Goal: Communication & Community: Answer question/provide support

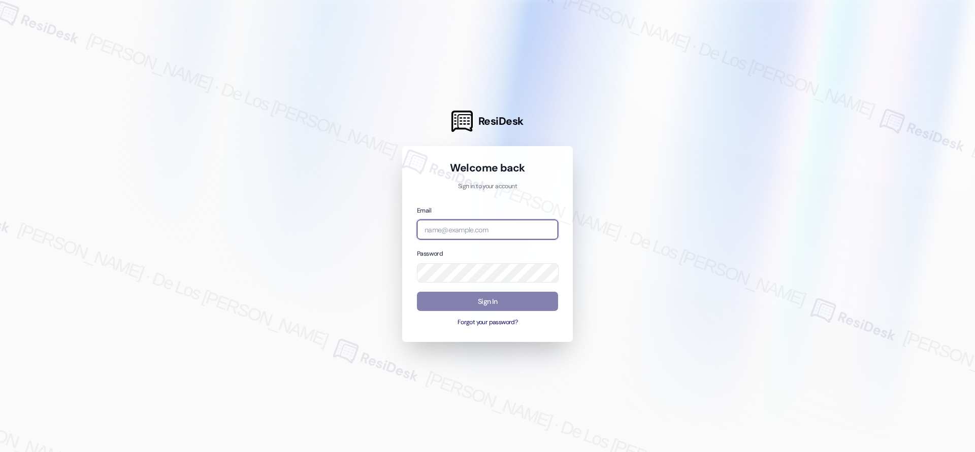
click at [512, 228] on input "email" at bounding box center [487, 230] width 141 height 20
type input "[EMAIL_ADDRESS][PERSON_NAME][PERSON_NAME][PERSON_NAME][DOMAIN_NAME]"
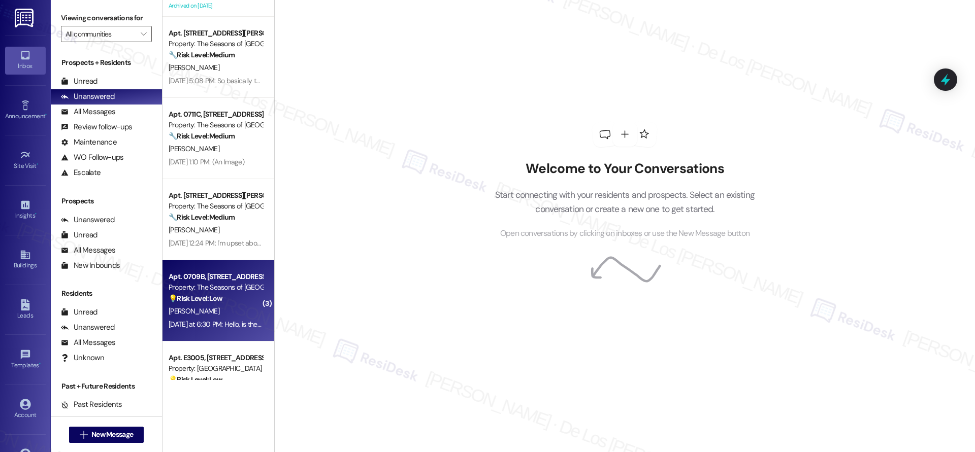
scroll to position [110, 0]
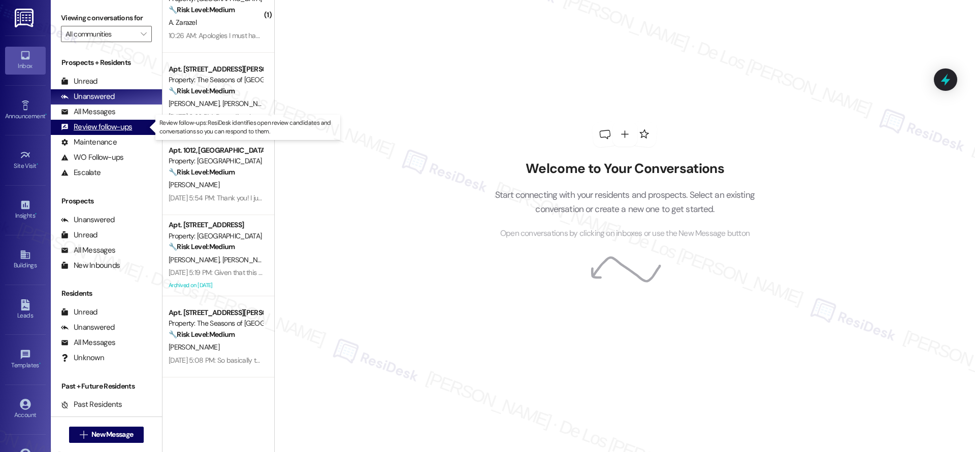
click at [116, 126] on div "Review follow-ups" at bounding box center [96, 127] width 71 height 11
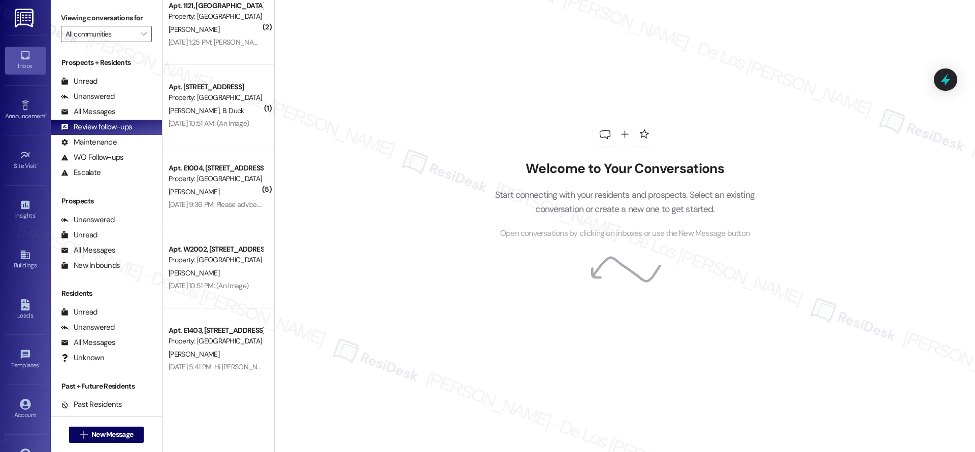
scroll to position [2788, 0]
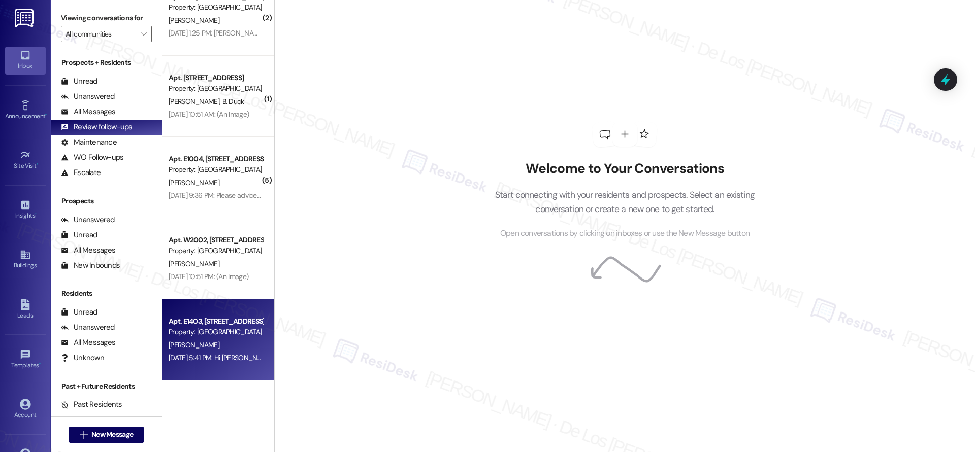
click at [204, 337] on div "Property: [GEOGRAPHIC_DATA]" at bounding box center [216, 332] width 94 height 11
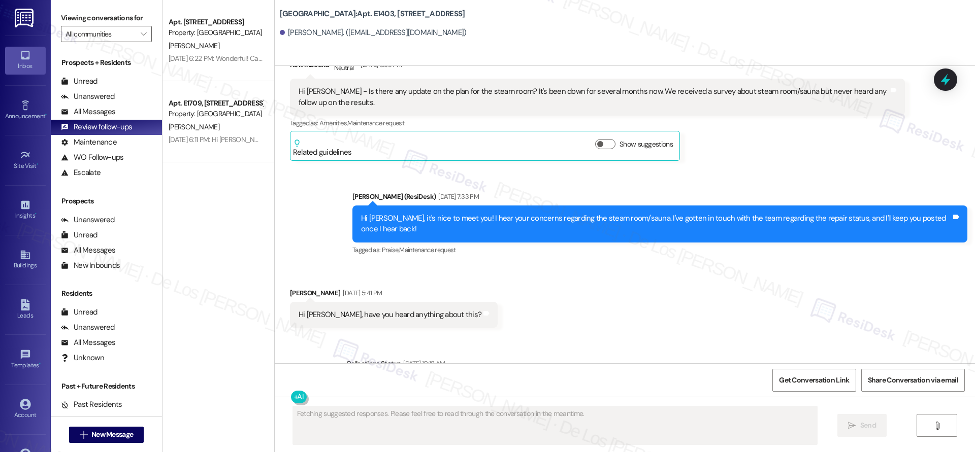
scroll to position [170, 0]
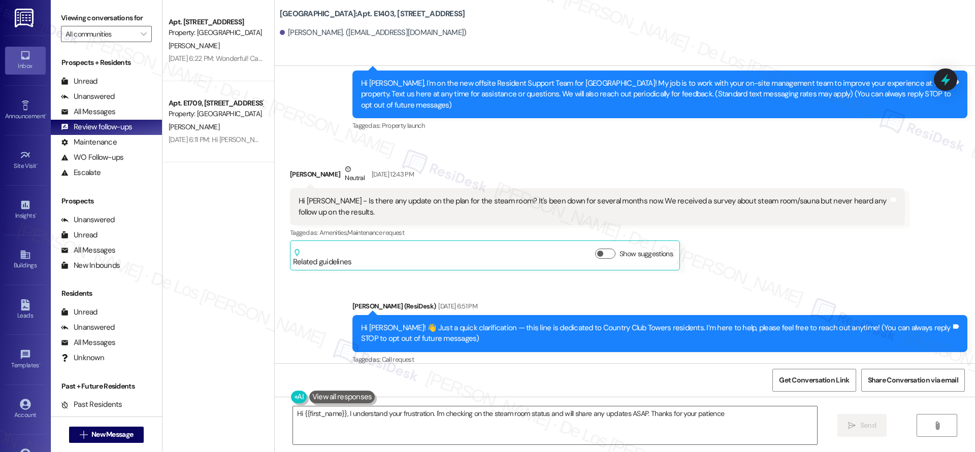
type textarea "Hi {{first_name}}, I understand your frustration. I'm checking on the steam roo…"
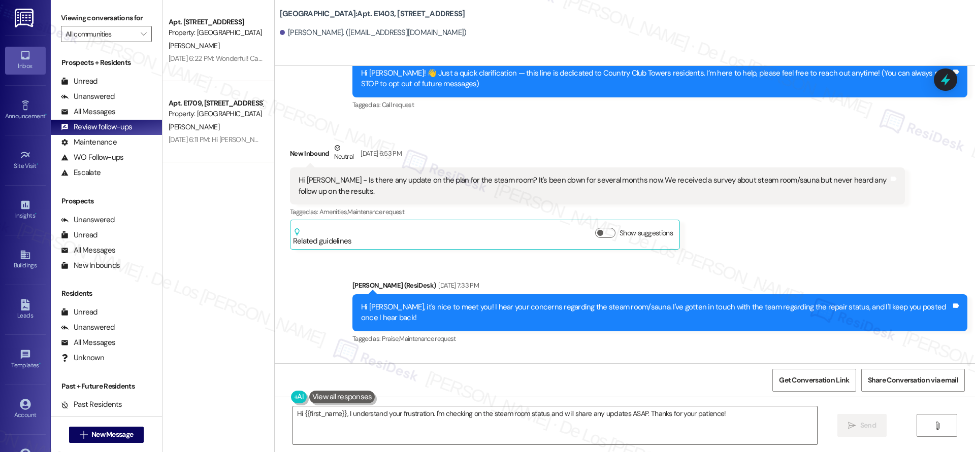
scroll to position [488, 0]
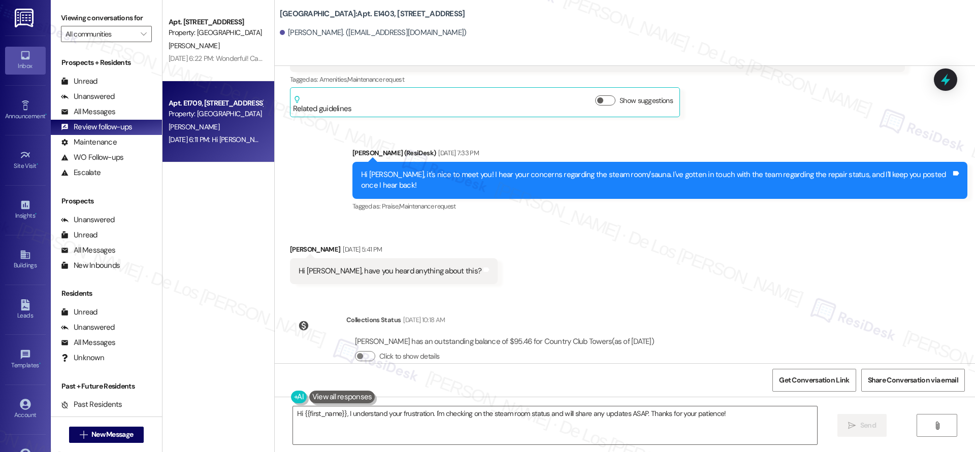
click at [236, 135] on div "[DATE] 6:11 PM: Hi [PERSON_NAME], it's so nice to meet you! Thanks for the posi…" at bounding box center [216, 140] width 96 height 13
type textarea "Fetching suggested responses. Please feel free to read through the conversation…"
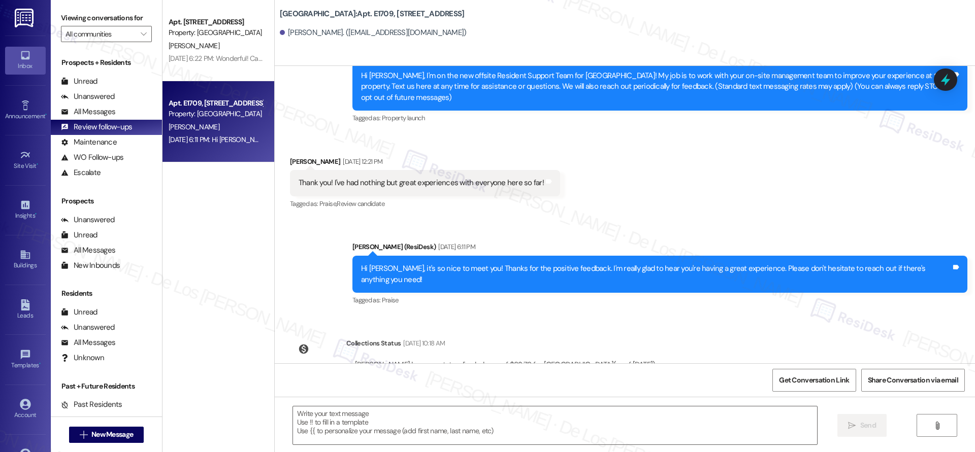
scroll to position [132, 0]
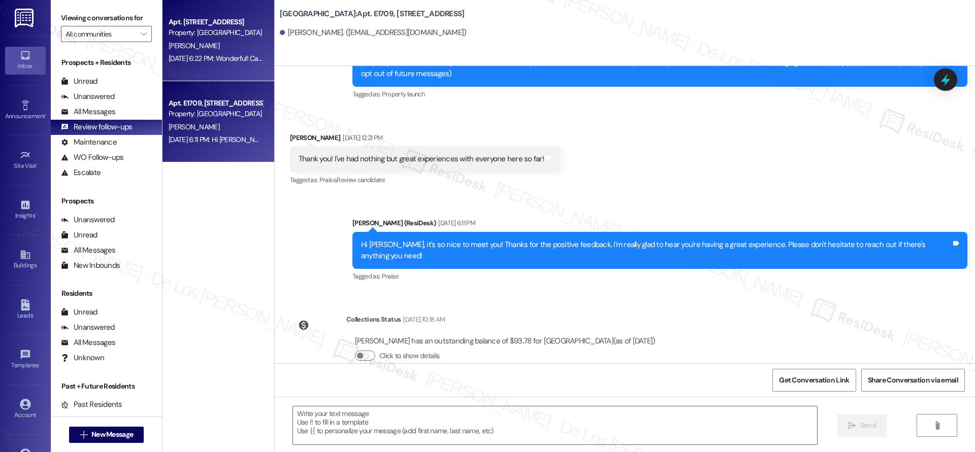
click at [230, 70] on div "Apt. [STREET_ADDRESS] Property: [GEOGRAPHIC_DATA] [PERSON_NAME] [DATE] 6:22 PM:…" at bounding box center [219, 40] width 112 height 81
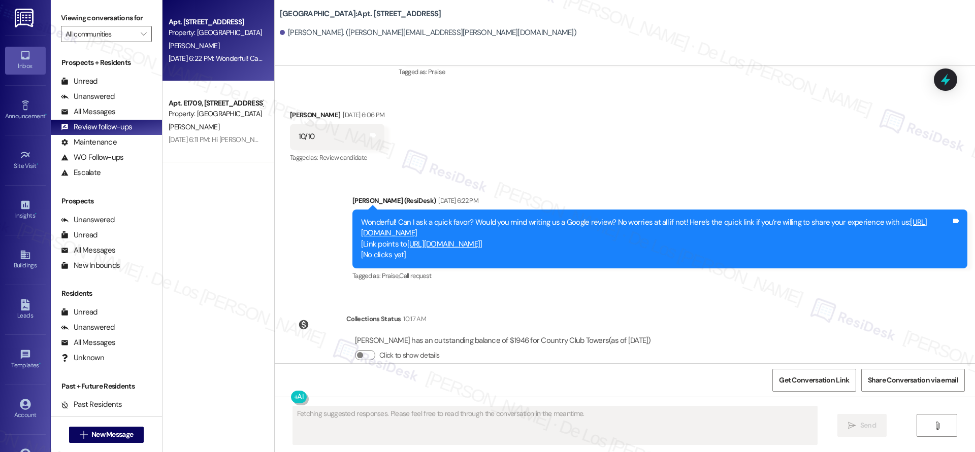
scroll to position [1315, 0]
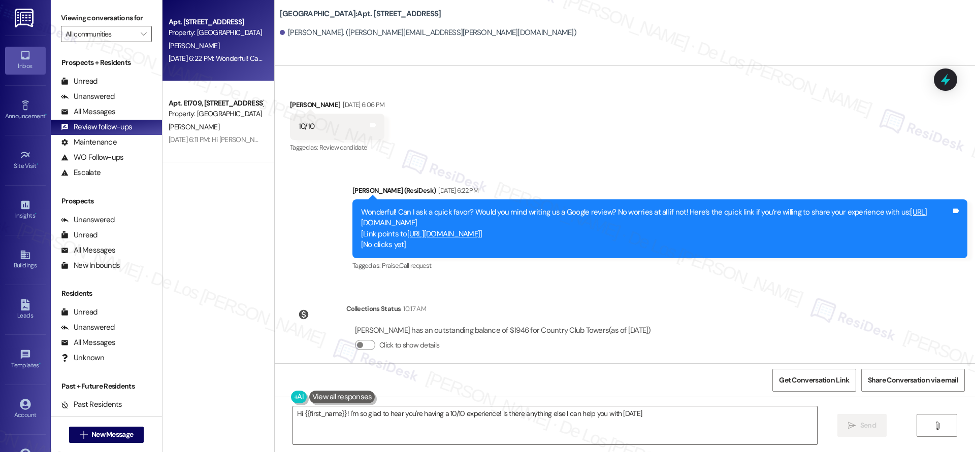
type textarea "Hi {{first_name}}! I'm so glad to hear you're having a 10/10 experience! Is the…"
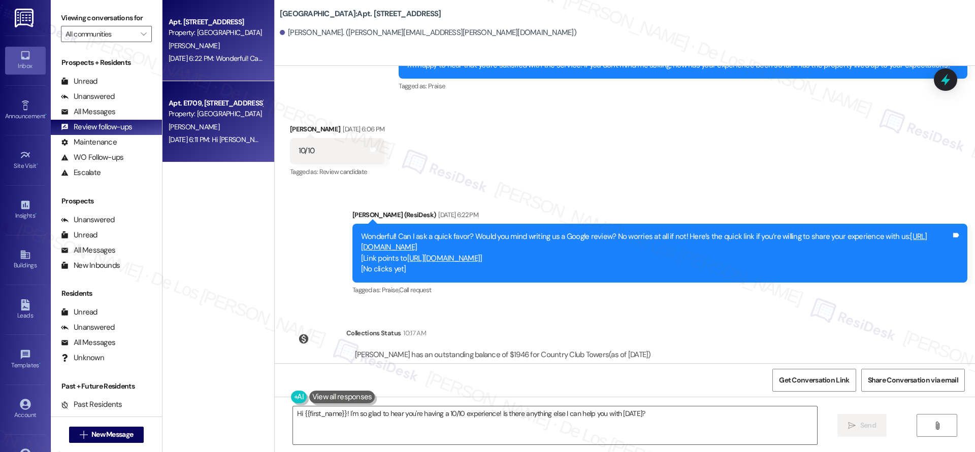
click at [220, 141] on div "[DATE] 6:11 PM: Hi [PERSON_NAME], it's so nice to meet you! Thanks for the posi…" at bounding box center [477, 139] width 617 height 9
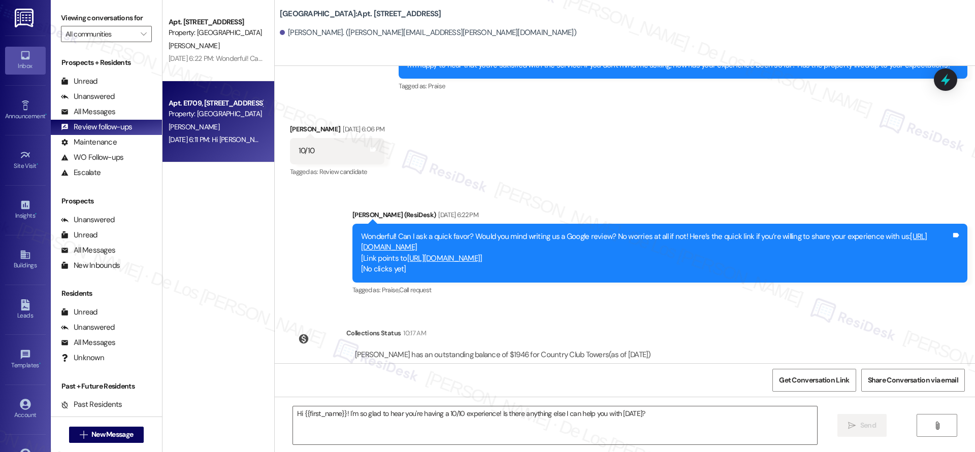
type textarea "Fetching suggested responses. Please feel free to read through the conversation…"
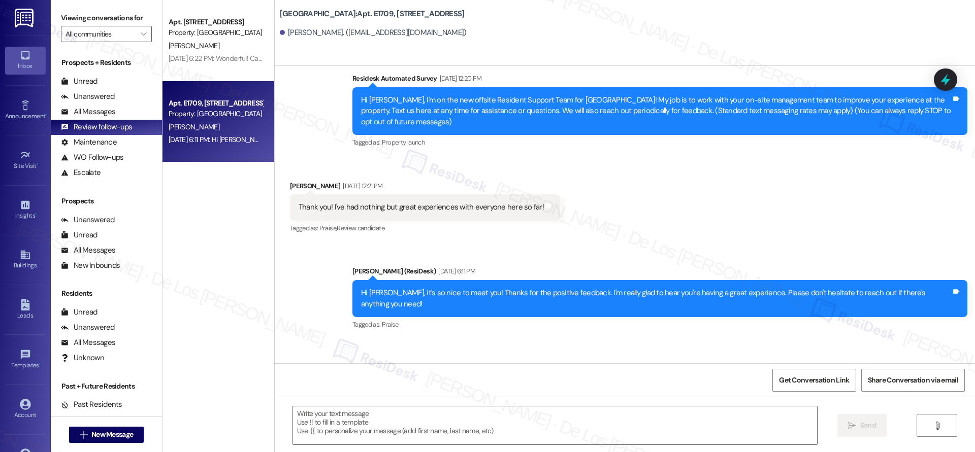
scroll to position [132, 0]
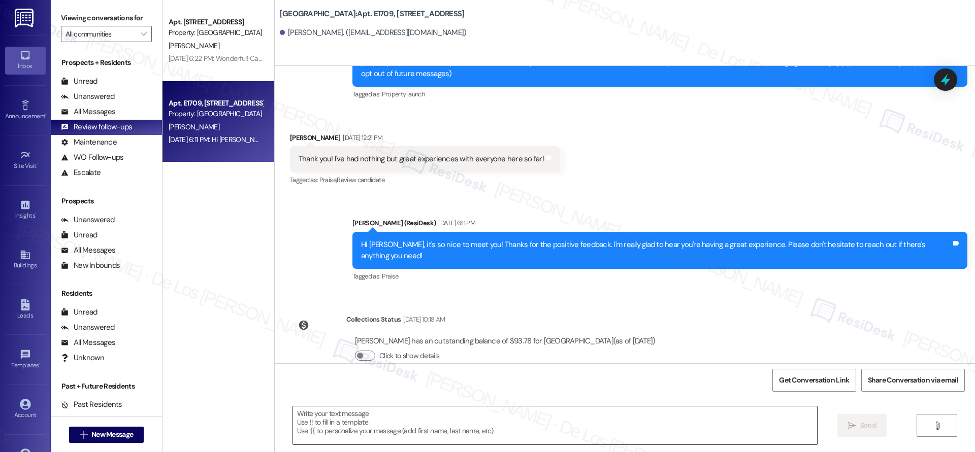
click at [408, 427] on textarea at bounding box center [555, 426] width 524 height 38
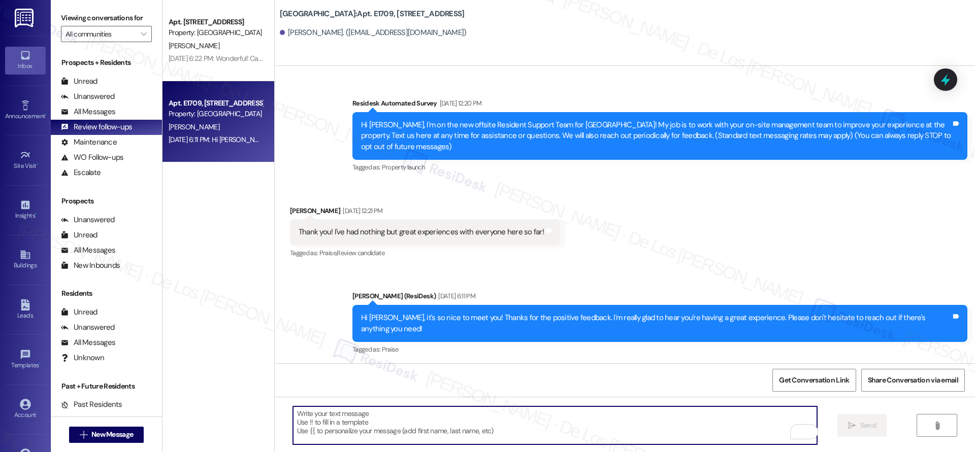
scroll to position [53, 0]
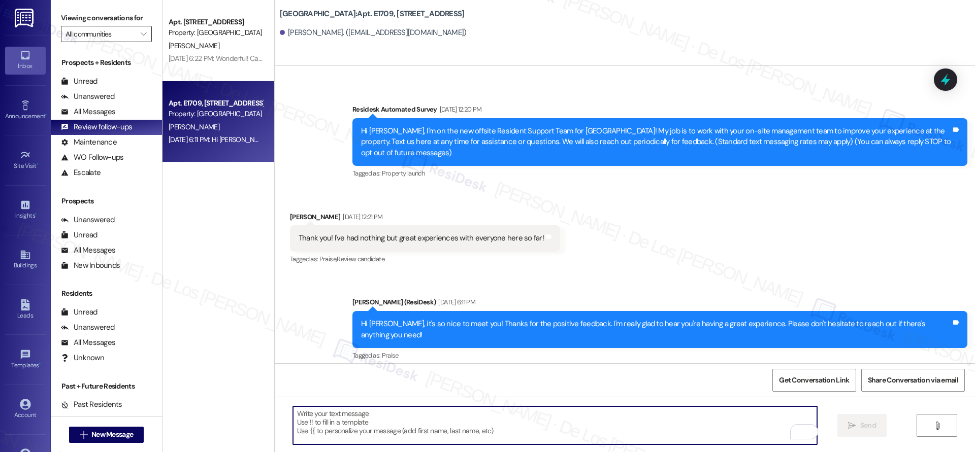
click at [123, 36] on input "All communities" at bounding box center [101, 34] width 70 height 16
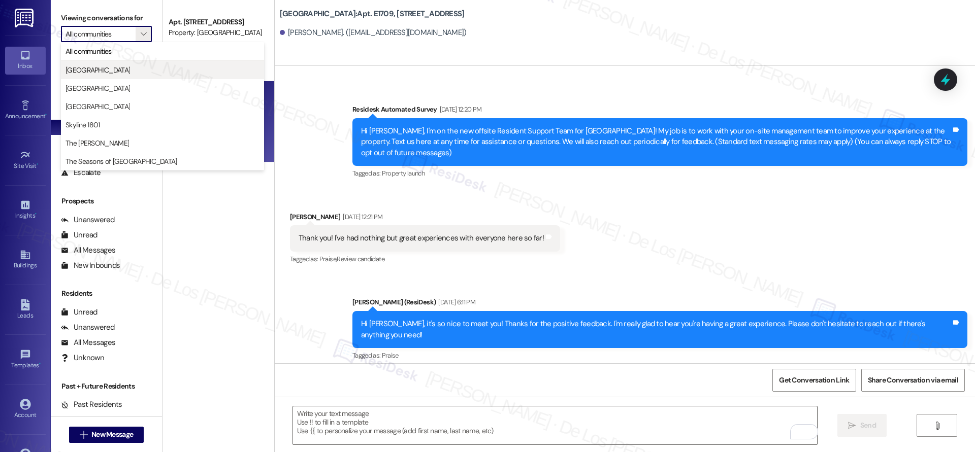
click at [122, 67] on span "[GEOGRAPHIC_DATA]" at bounding box center [163, 70] width 194 height 10
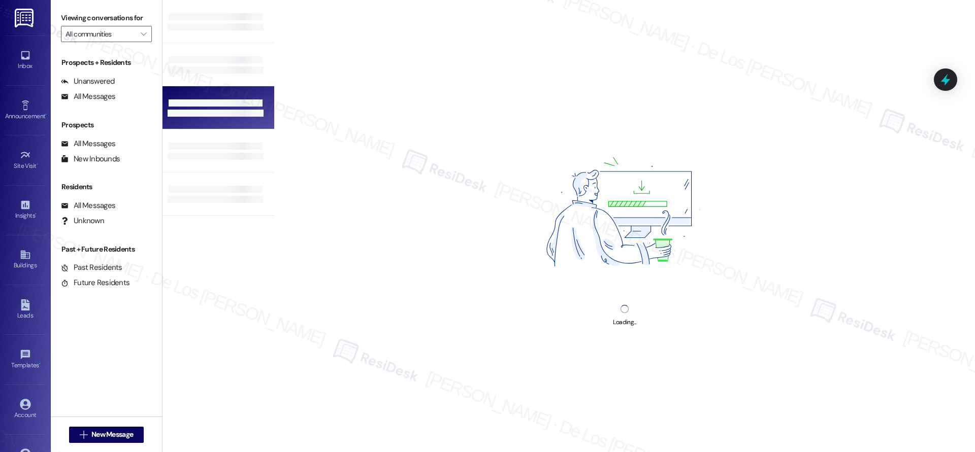
type input "[GEOGRAPHIC_DATA]"
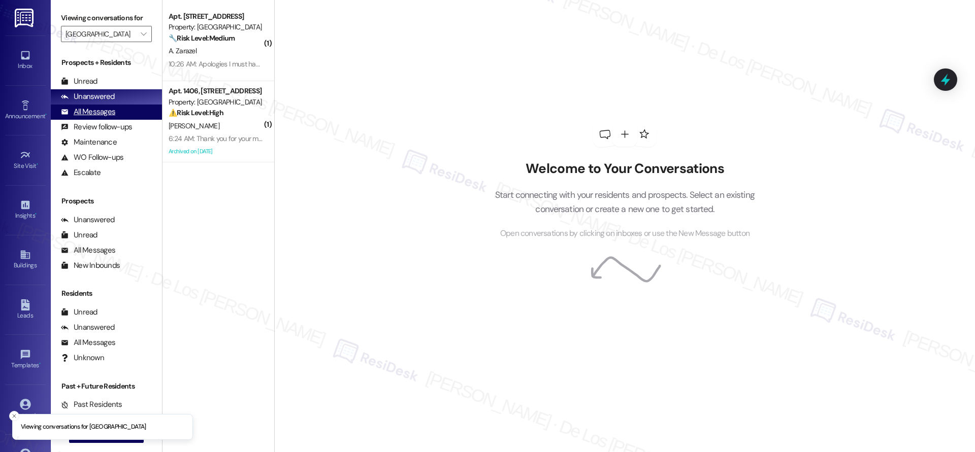
click at [121, 118] on div "All Messages (undefined)" at bounding box center [106, 112] width 111 height 15
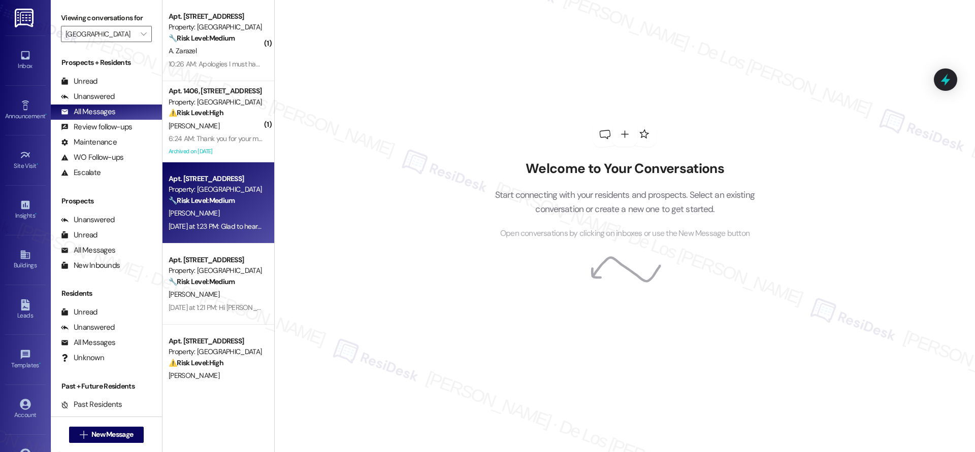
click at [187, 188] on div "Property: [GEOGRAPHIC_DATA]" at bounding box center [216, 189] width 94 height 11
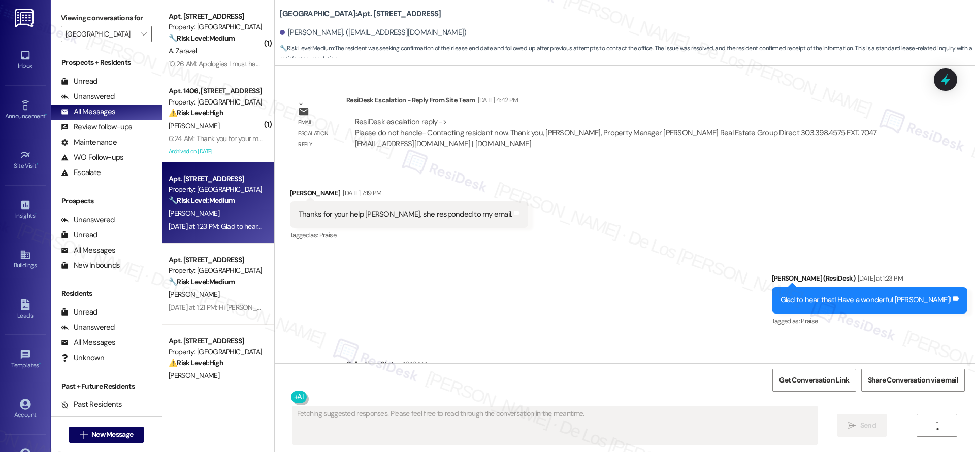
scroll to position [1013, 0]
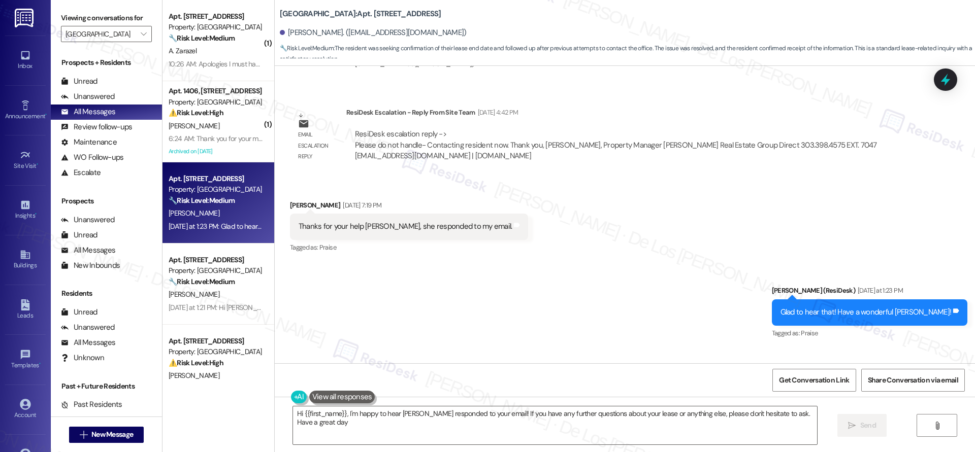
type textarea "Hi {{first_name}}, I'm happy to hear [PERSON_NAME] responded to your email! If …"
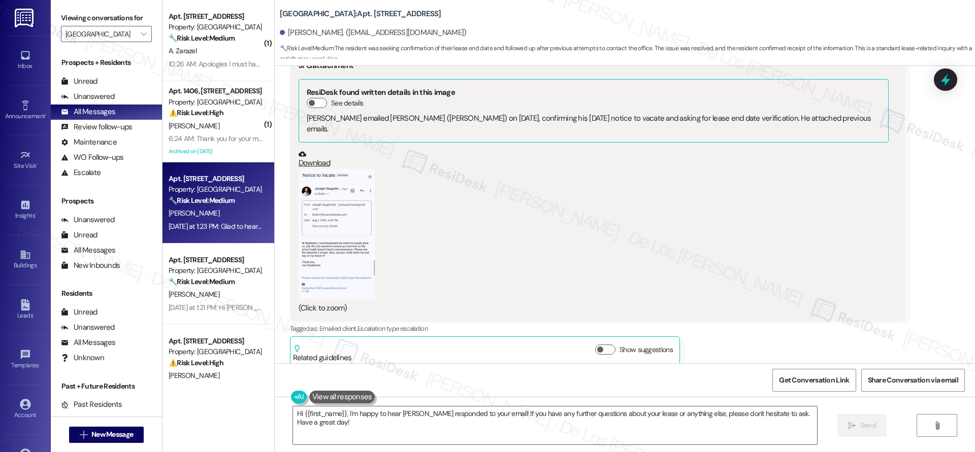
scroll to position [510, 0]
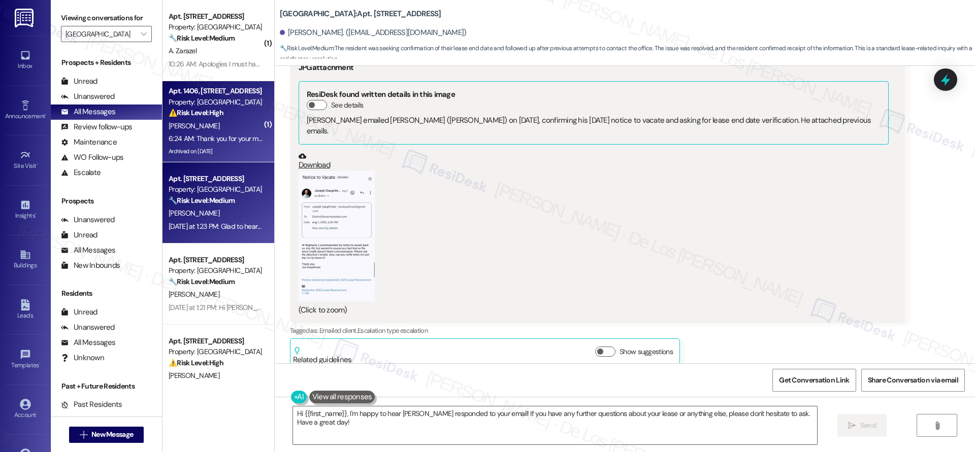
click at [227, 158] on div "Apt. [STREET_ADDRESS] Property: [GEOGRAPHIC_DATA] ⚠️ Risk Level: High The resid…" at bounding box center [219, 121] width 112 height 81
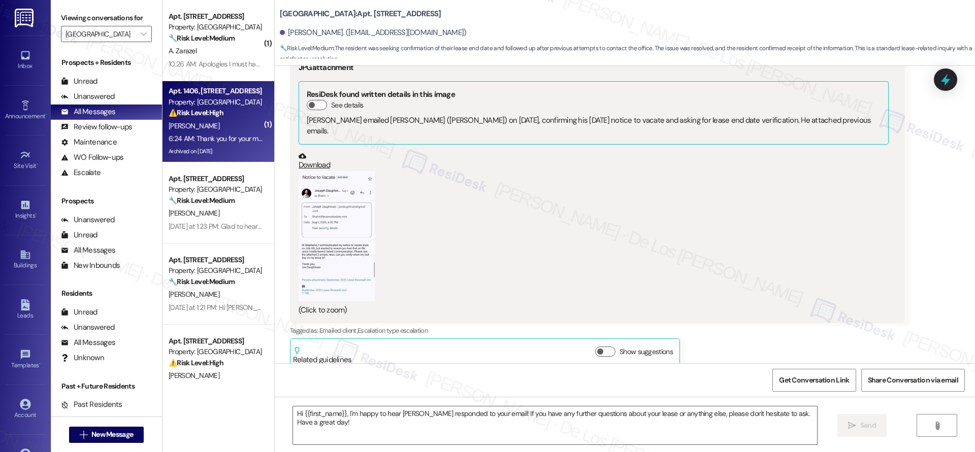
type textarea "Fetching suggested responses. Please feel free to read through the conversation…"
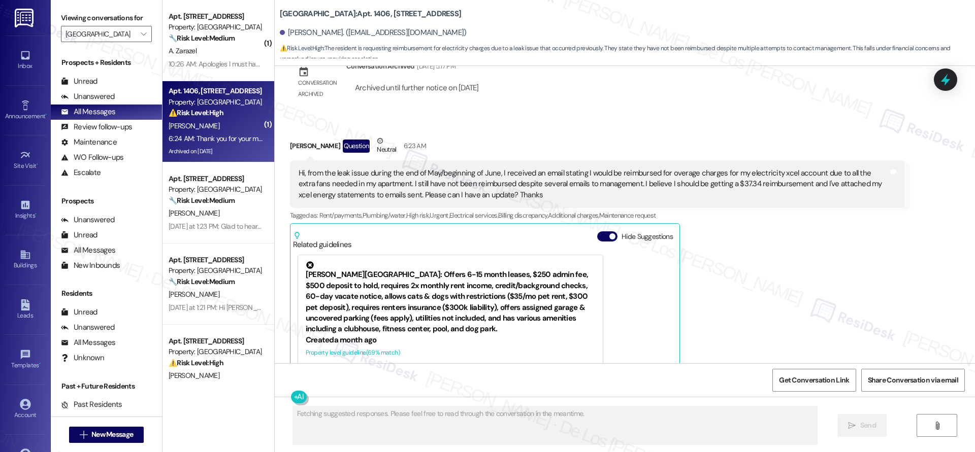
scroll to position [900, 0]
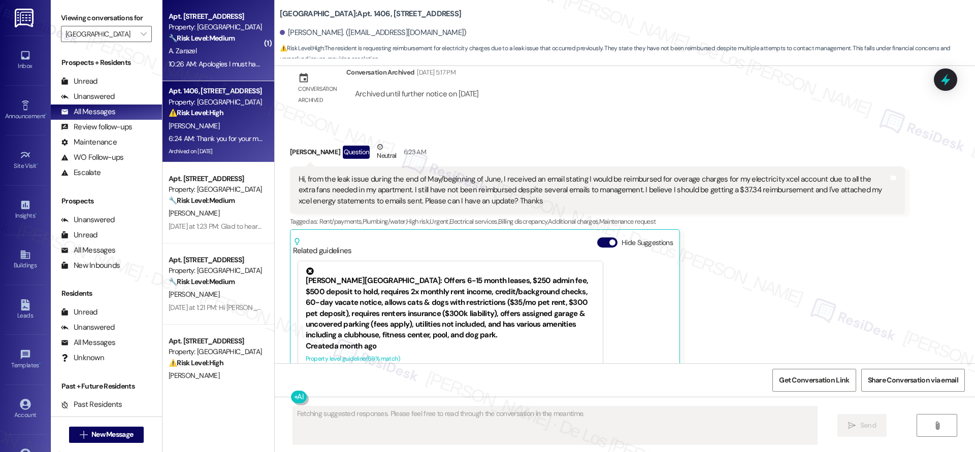
click at [214, 71] on div "Apt. [STREET_ADDRESS] Property: [GEOGRAPHIC_DATA] 🔧 Risk Level: Medium The resi…" at bounding box center [219, 40] width 112 height 81
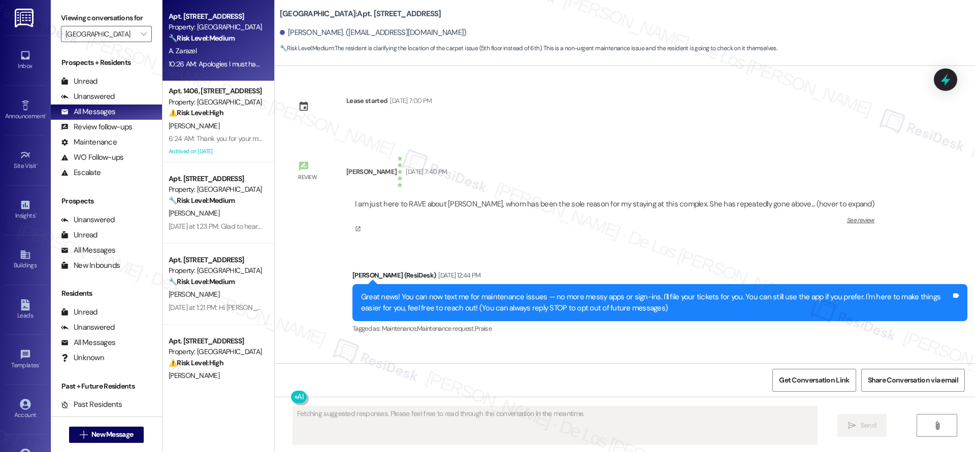
scroll to position [0, 0]
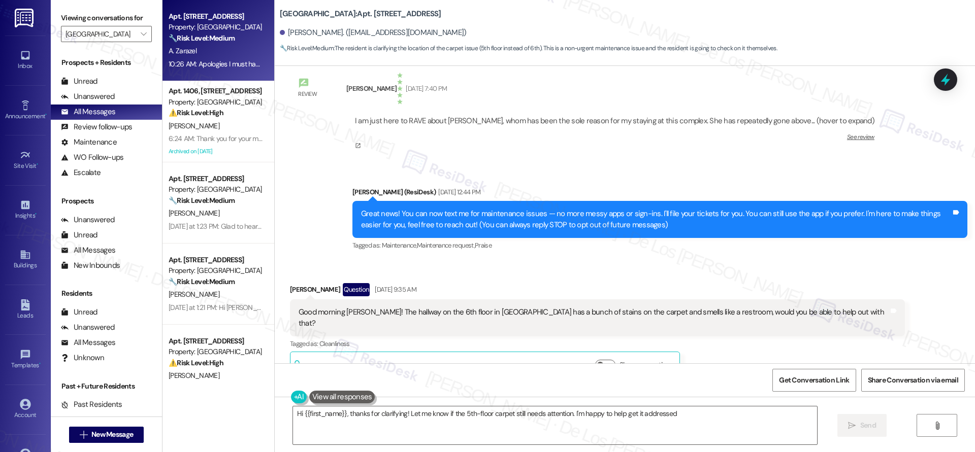
type textarea "Hi {{first_name}}, thanks for clarifying! Let me know if the 5th-floor carpet s…"
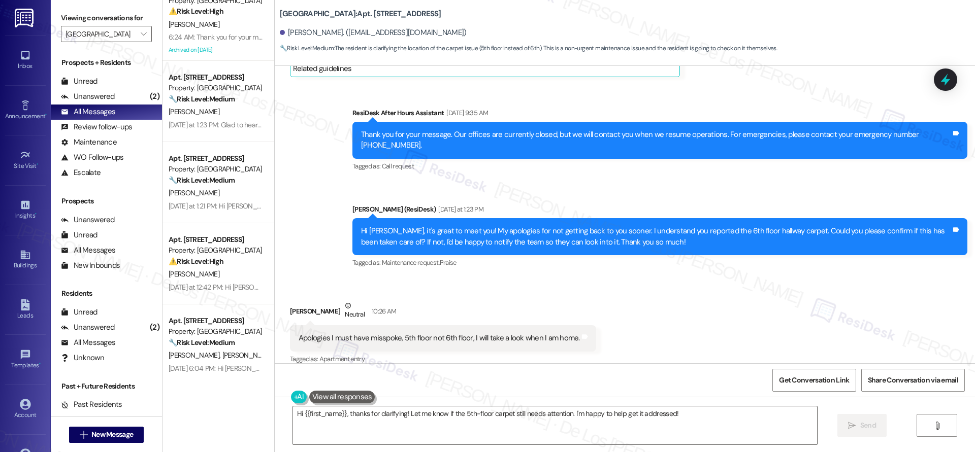
scroll to position [151, 0]
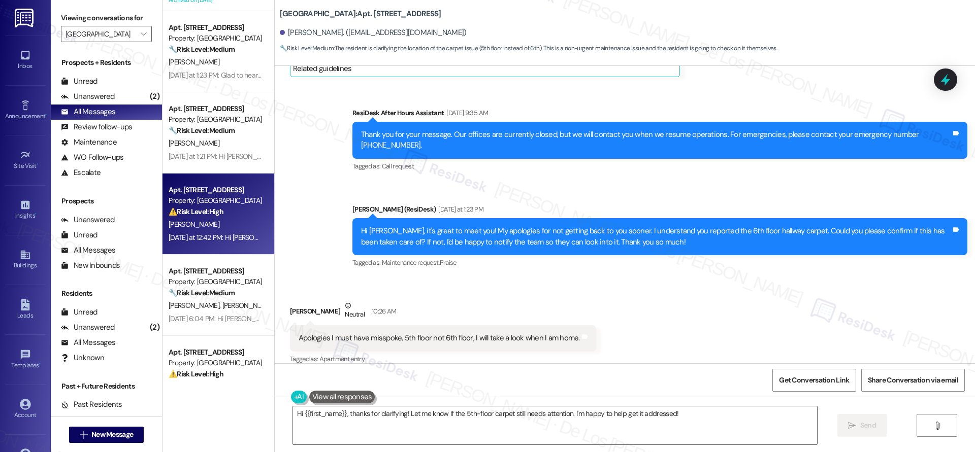
click at [226, 190] on div "Apt. [STREET_ADDRESS]" at bounding box center [216, 190] width 94 height 11
type textarea "Fetching suggested responses. Please feel free to read through the conversation…"
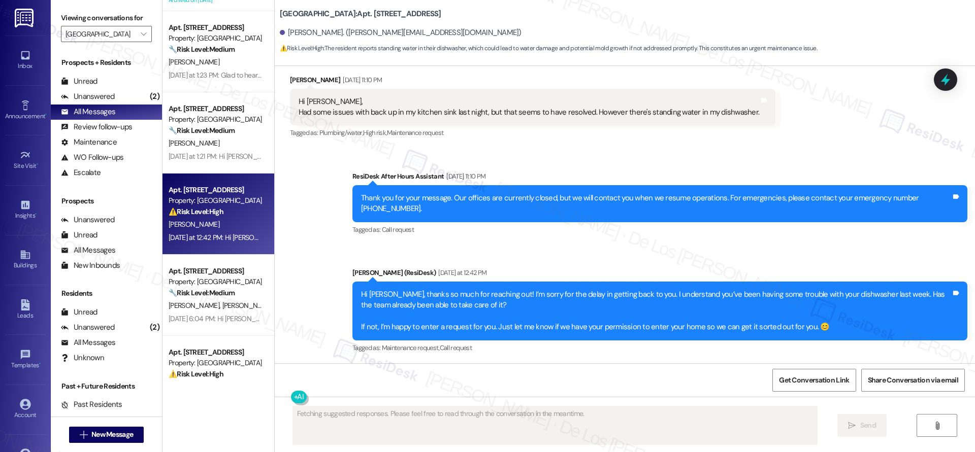
scroll to position [358, 0]
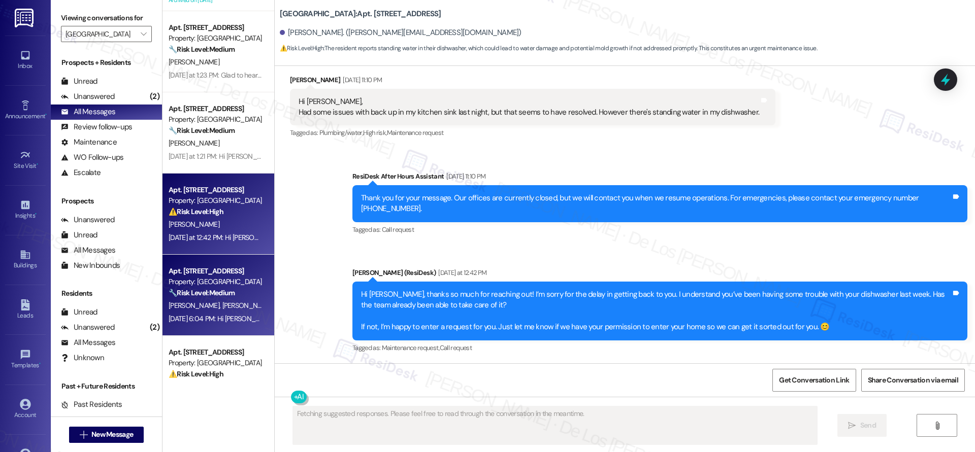
click at [241, 298] on div "🔧 Risk Level: Medium The resident is following up on a closet door work order. …" at bounding box center [216, 293] width 94 height 11
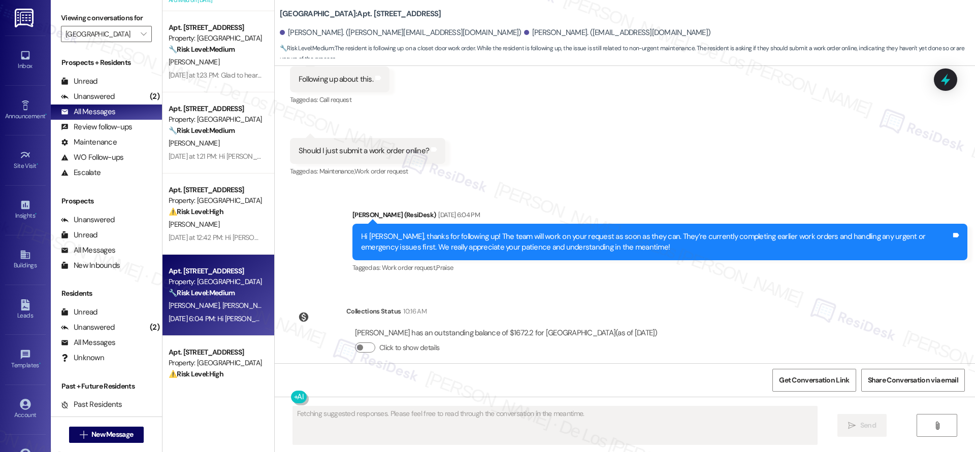
scroll to position [1729, 0]
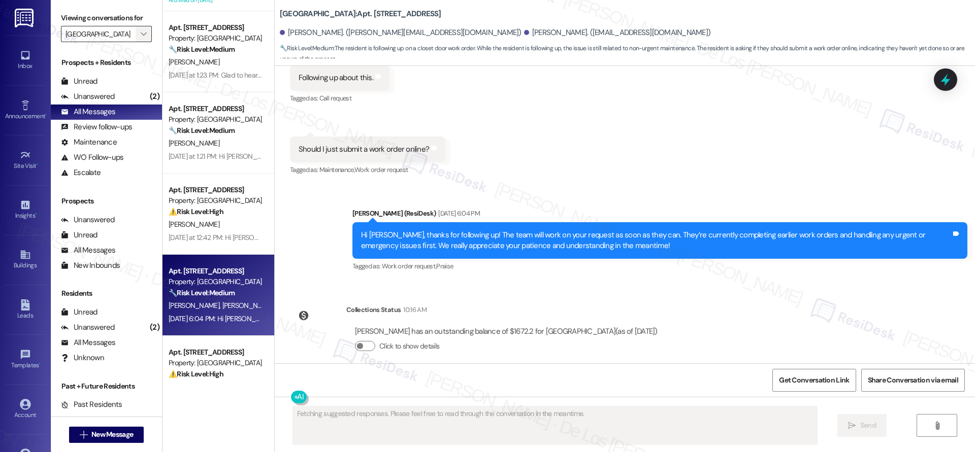
click at [139, 37] on span "" at bounding box center [144, 34] width 10 height 16
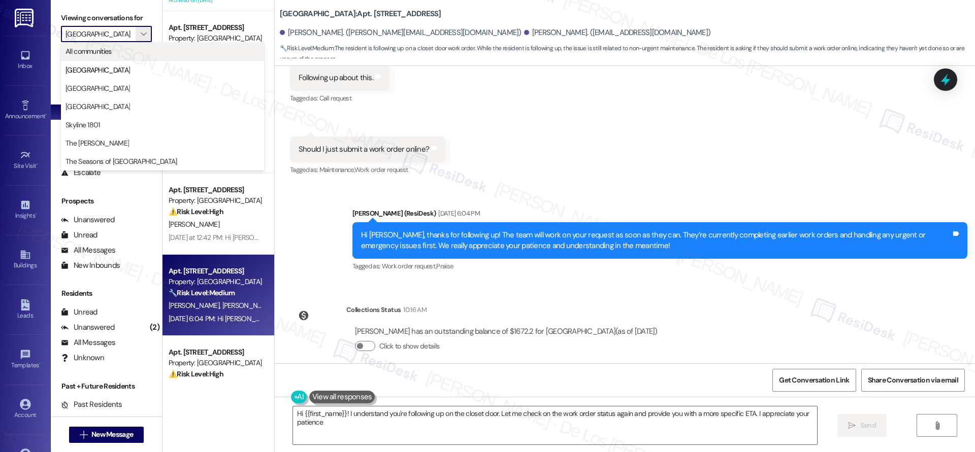
type textarea "Hi {{first_name}}! I understand you're following up on the closet door. Let me …"
click at [136, 50] on span "All communities" at bounding box center [163, 51] width 194 height 10
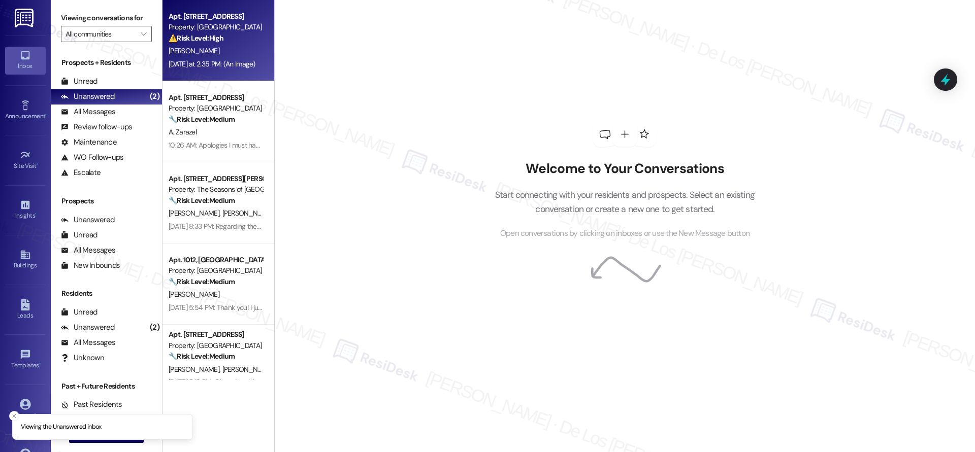
click at [218, 57] on div "[PERSON_NAME]" at bounding box center [216, 51] width 96 height 13
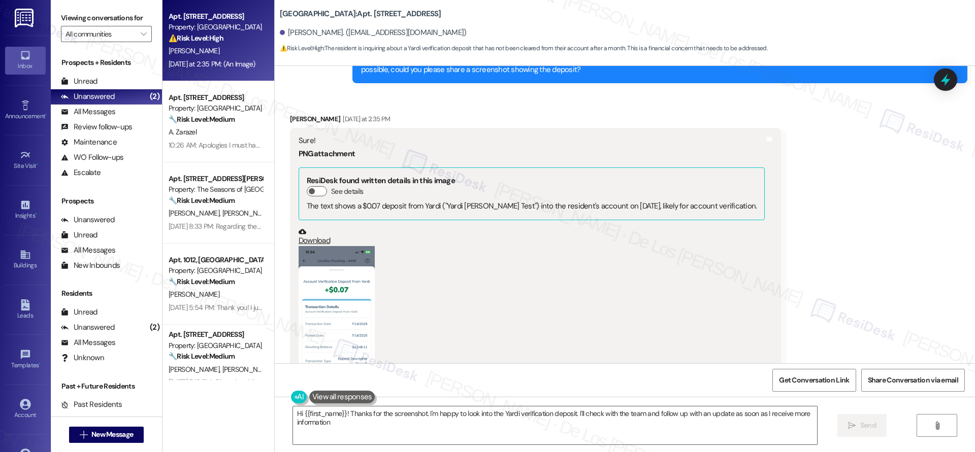
type textarea "Hi {{first_name}}! Thanks for the screenshot. I'm happy to look into the Yardi …"
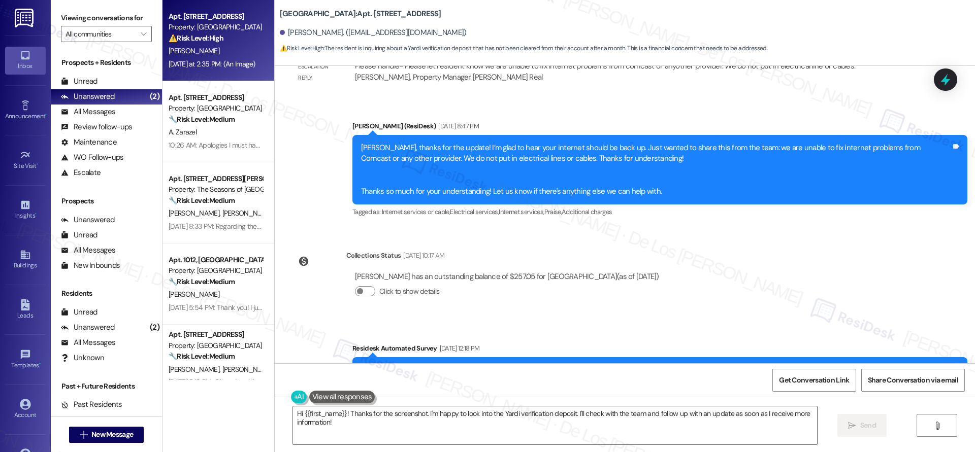
scroll to position [1138, 0]
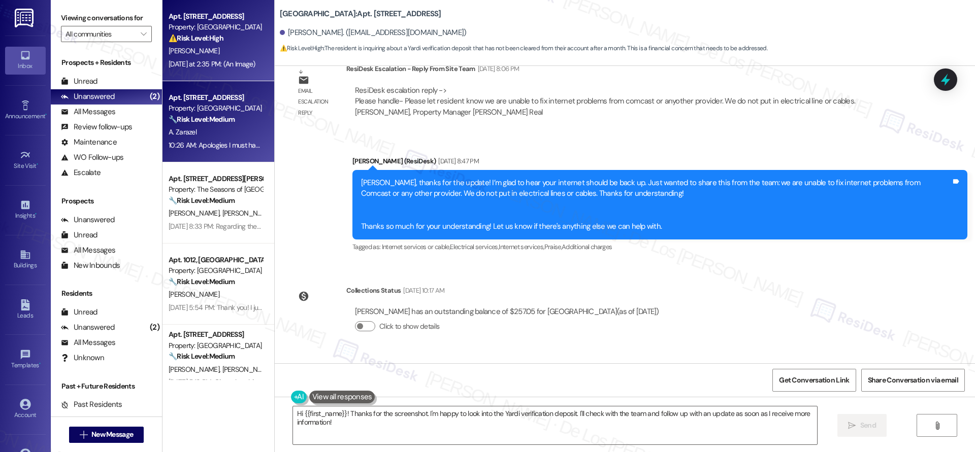
click at [240, 134] on div "A. Zarazel" at bounding box center [216, 132] width 96 height 13
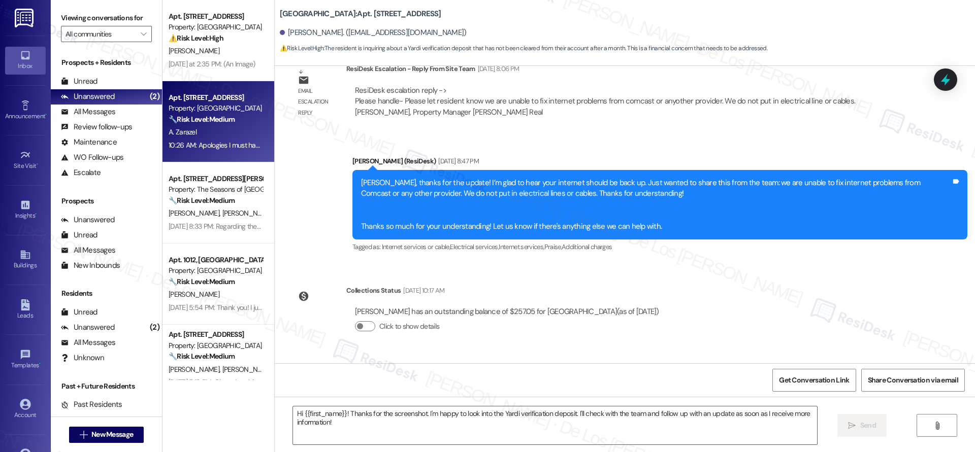
type textarea "Fetching suggested responses. Please feel free to read through the conversation…"
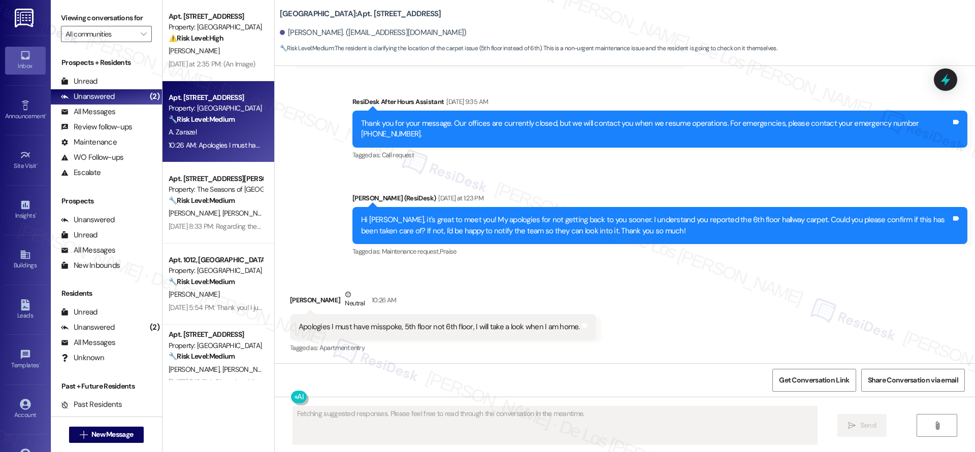
scroll to position [390, 0]
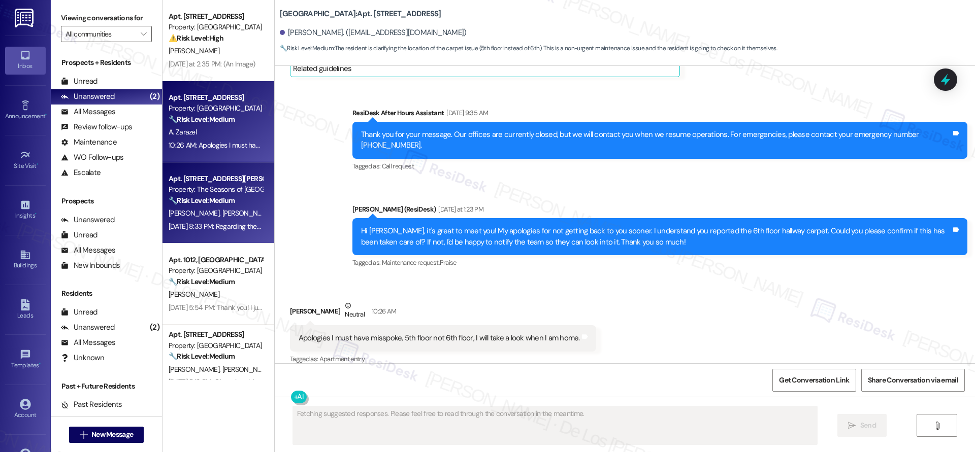
click at [231, 203] on div "🔧 Risk Level: Medium The resident is reporting broken Peloton bikes in the amen…" at bounding box center [216, 201] width 94 height 11
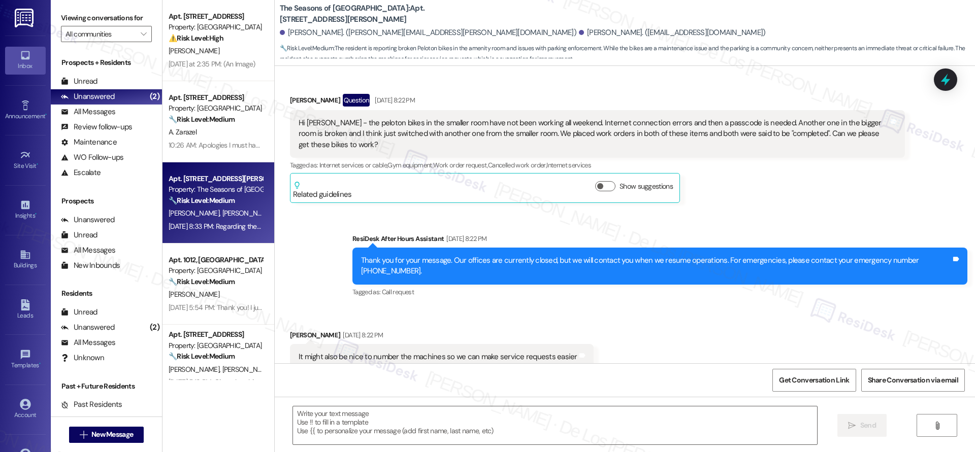
type textarea "Fetching suggested responses. Please feel free to read through the conversation…"
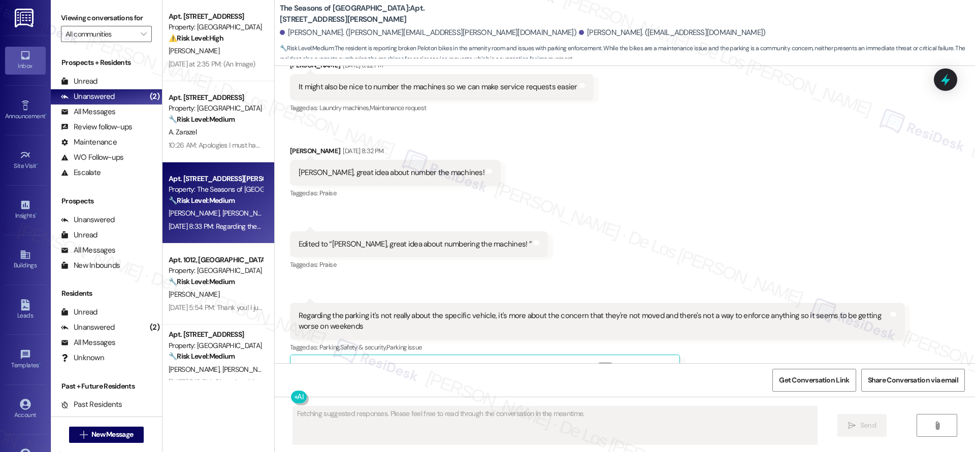
scroll to position [1194, 0]
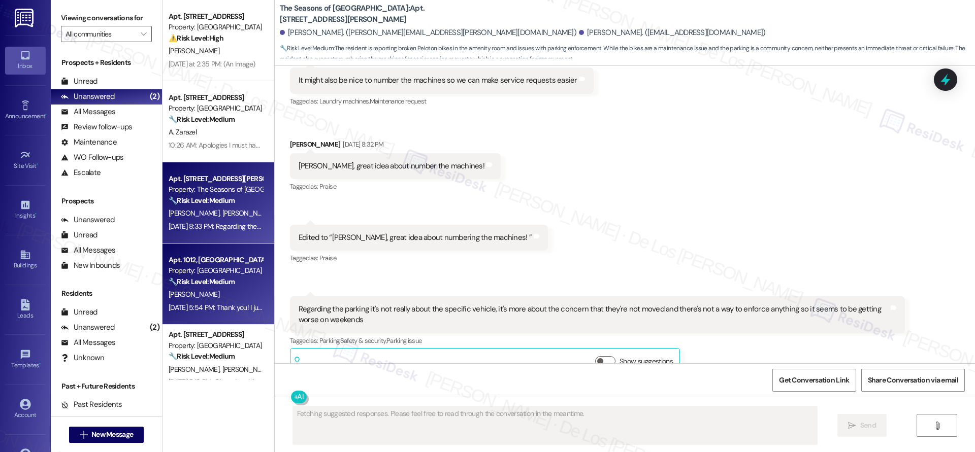
click at [223, 281] on strong "🔧 Risk Level: Medium" at bounding box center [202, 281] width 66 height 9
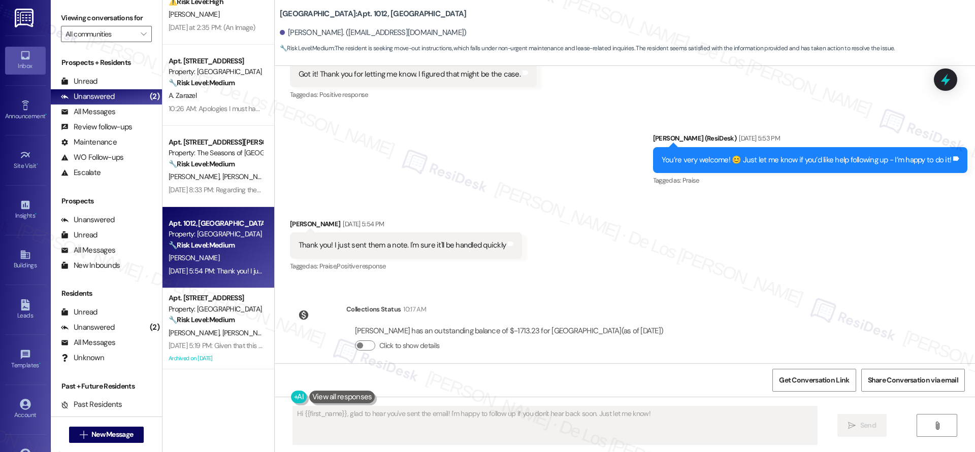
scroll to position [240, 0]
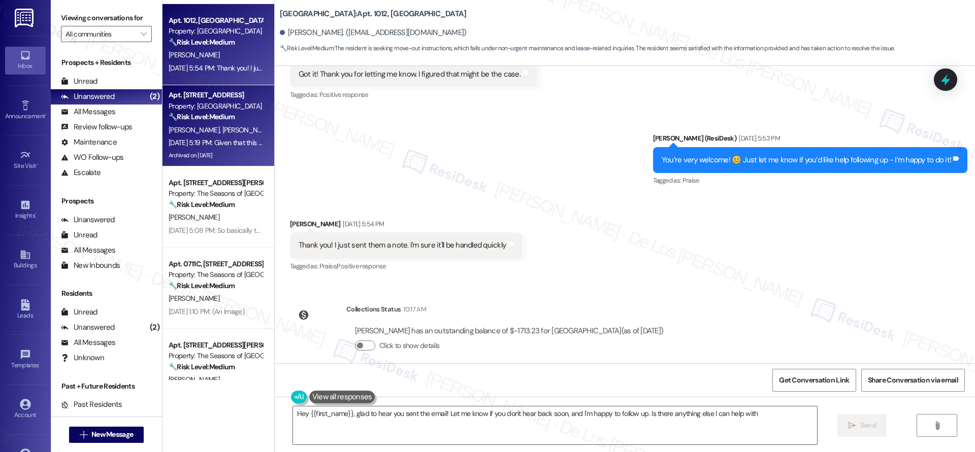
type textarea "Hey {{first_name}}, glad to hear you sent the email! Let me know if you don't h…"
click at [222, 147] on div "[DATE] 5:19 PM: Given that this is an expensive luxury property it seems a stan…" at bounding box center [390, 142] width 442 height 9
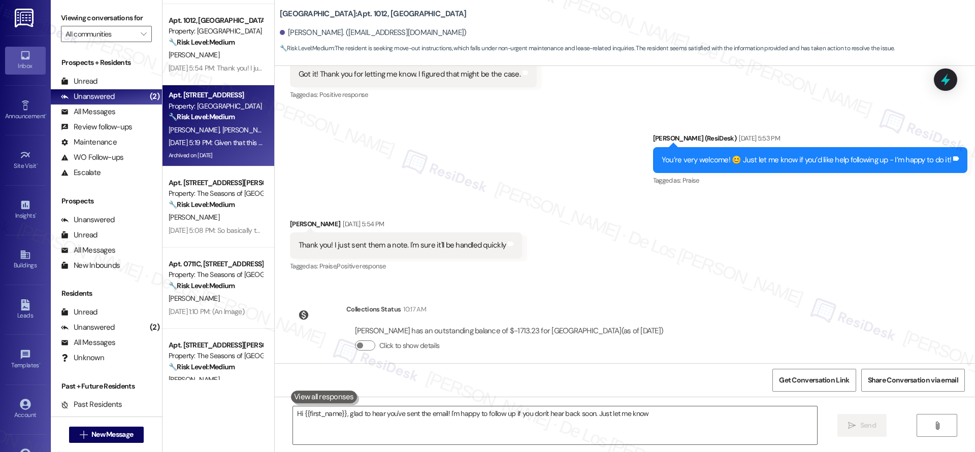
type textarea "Hi {{first_name}}, glad to hear you've sent the email! I'm happy to follow up i…"
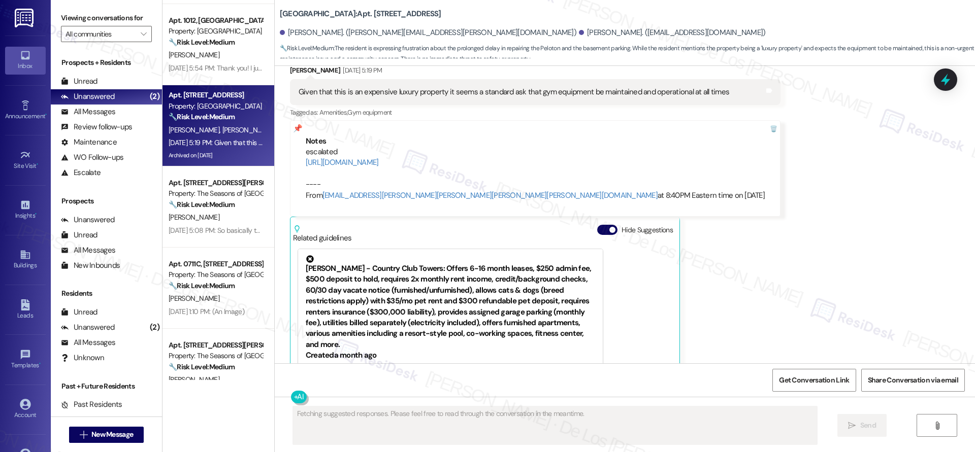
scroll to position [4638, 0]
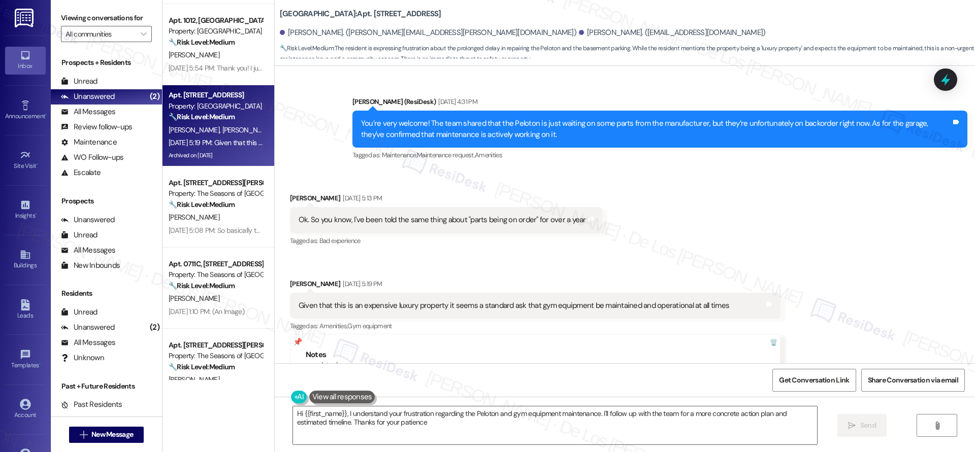
type textarea "Hi {{first_name}}, I understand your frustration regarding the Peloton and gym …"
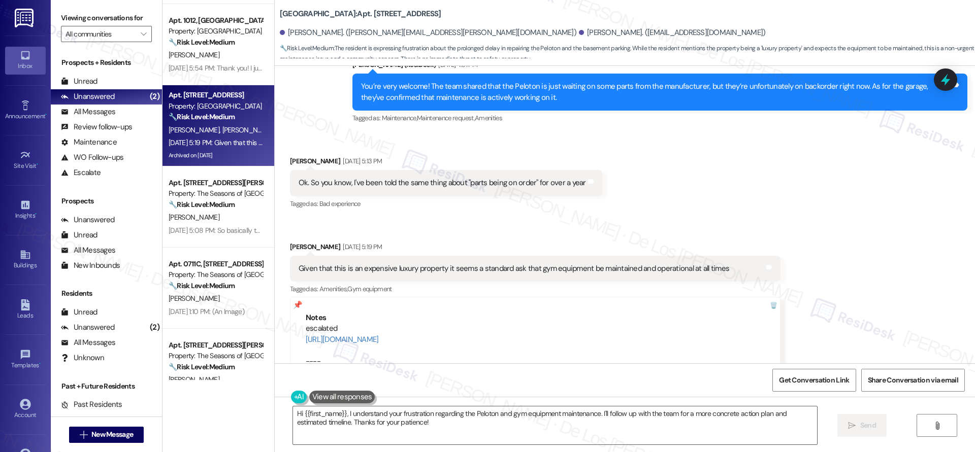
scroll to position [4676, 0]
